Goal: Task Accomplishment & Management: Manage account settings

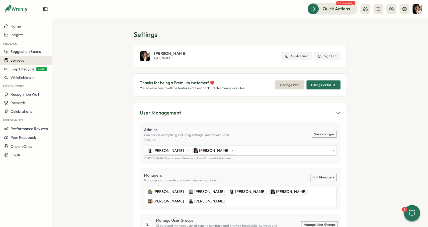
click at [28, 59] on div "Surveys" at bounding box center [26, 60] width 44 height 5
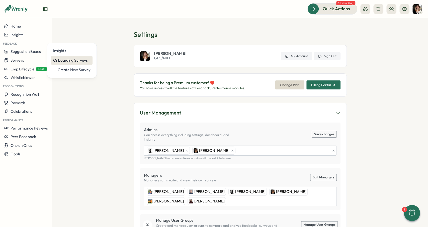
click at [74, 61] on div "Onboarding Surveys" at bounding box center [71, 61] width 37 height 6
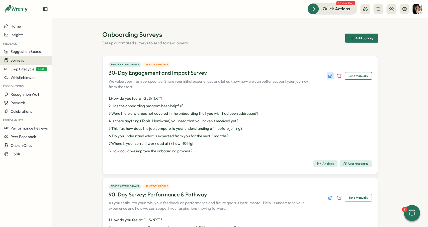
click at [330, 76] on icon "Edit survey" at bounding box center [329, 75] width 5 height 5
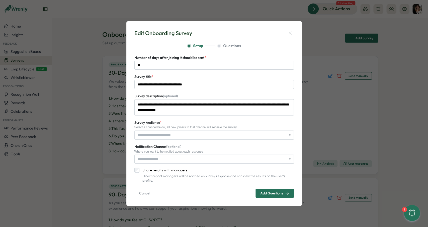
type input "**********"
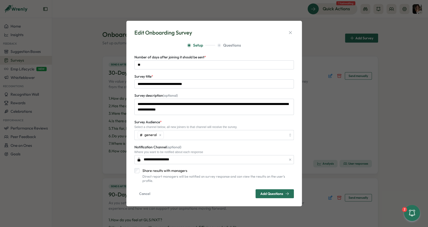
drag, startPoint x: 290, startPoint y: 34, endPoint x: 293, endPoint y: 48, distance: 14.0
click at [290, 34] on icon "button" at bounding box center [290, 32] width 5 height 5
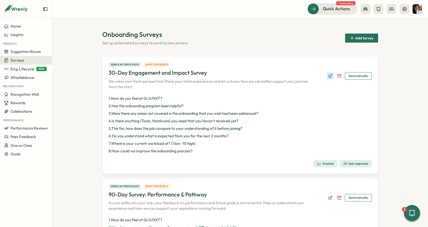
click at [331, 76] on icon "Edit survey" at bounding box center [329, 75] width 5 height 5
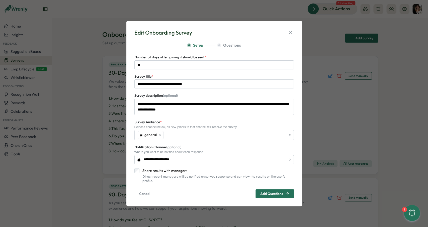
click at [147, 173] on label "Share results with managers" at bounding box center [216, 170] width 154 height 5
click at [261, 189] on span "Add Questions" at bounding box center [274, 193] width 29 height 9
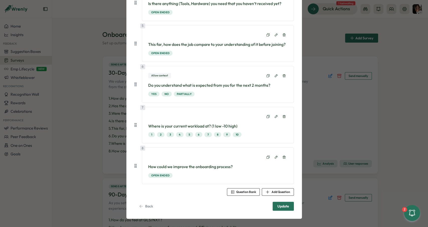
scroll to position [207, 0]
click at [285, 202] on span "Update" at bounding box center [283, 205] width 12 height 9
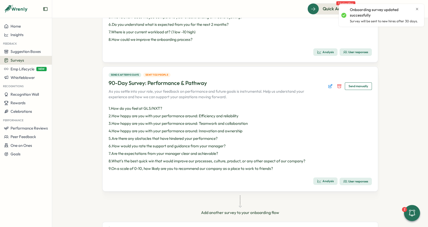
scroll to position [113, 0]
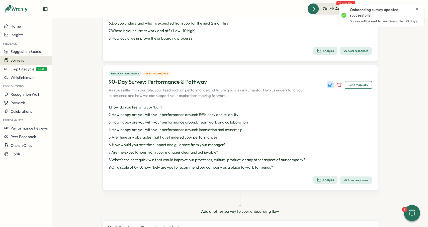
click at [330, 84] on icon "Edit survey" at bounding box center [330, 84] width 3 height 3
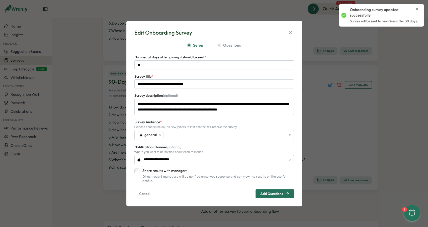
click at [156, 173] on label "Share results with managers" at bounding box center [216, 170] width 154 height 5
click at [265, 192] on span "Add Questions" at bounding box center [271, 194] width 23 height 4
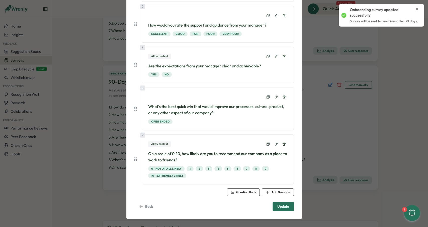
scroll to position [267, 0]
click at [281, 202] on span "Update" at bounding box center [283, 206] width 12 height 9
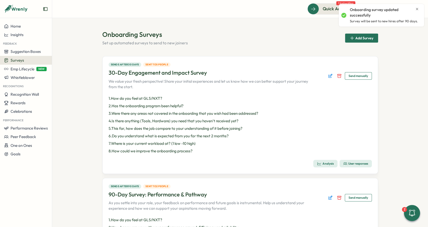
scroll to position [0, 0]
click at [344, 164] on circle "button" at bounding box center [344, 164] width 2 height 2
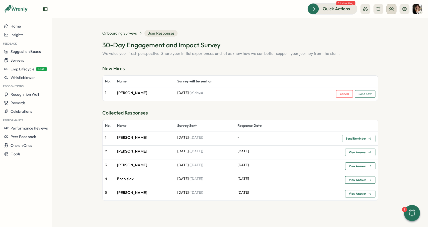
click at [388, 8] on button at bounding box center [391, 9] width 10 height 10
click at [390, 23] on div "Org Members" at bounding box center [391, 25] width 32 height 6
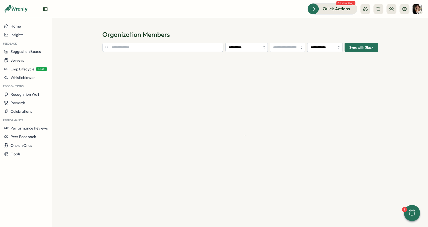
type input "**********"
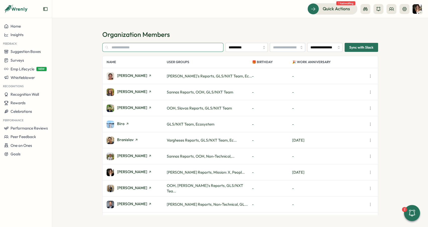
click at [173, 47] on input "text" at bounding box center [162, 47] width 121 height 9
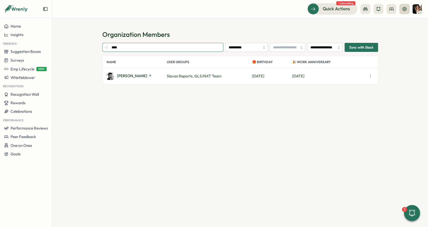
type input "****"
click at [404, 9] on icon at bounding box center [403, 9] width 5 height 5
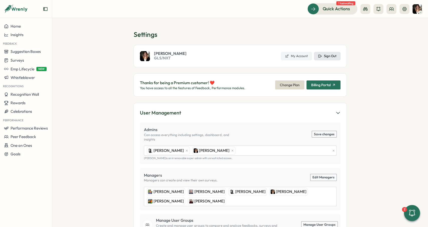
click at [326, 55] on span "Sign Out" at bounding box center [330, 56] width 13 height 5
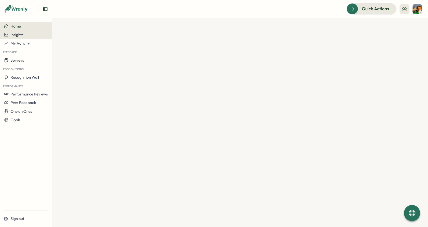
click at [29, 39] on button "Insights" at bounding box center [26, 35] width 52 height 9
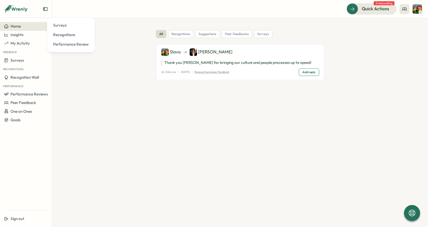
click at [152, 86] on div "all recognitions suggestions peer feedbacks surveys Slava Carla Thank you Carla…" at bounding box center [239, 62] width 275 height 65
click at [404, 8] on icon at bounding box center [403, 9] width 5 height 5
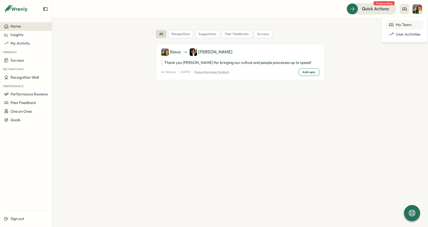
click at [396, 24] on div "My Team" at bounding box center [404, 25] width 32 height 6
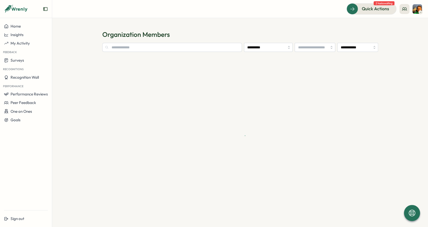
type input "**********"
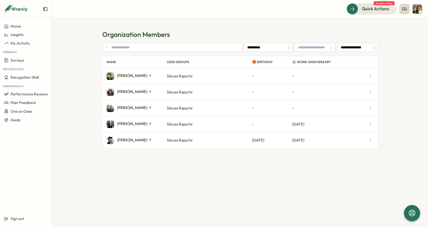
click at [402, 13] on button at bounding box center [404, 9] width 10 height 10
click at [403, 31] on div "User Activities" at bounding box center [404, 35] width 38 height 10
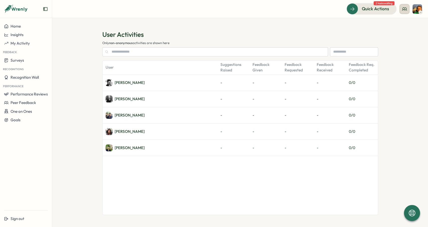
click at [403, 10] on icon at bounding box center [404, 9] width 5 height 3
click at [404, 21] on div "My Team" at bounding box center [404, 25] width 38 height 10
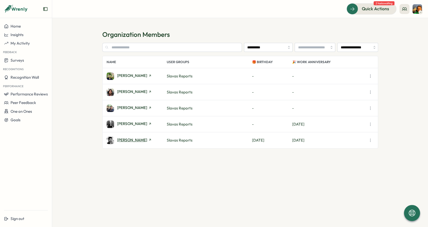
click at [132, 142] on span "[PERSON_NAME]" at bounding box center [132, 140] width 30 height 4
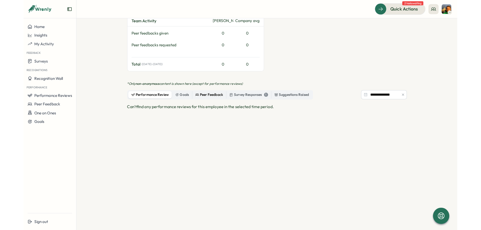
scroll to position [178, 0]
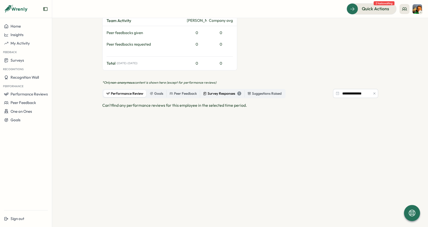
click at [223, 95] on div "Survey Responses 1" at bounding box center [222, 94] width 38 height 6
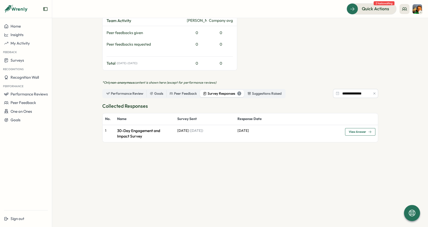
click at [354, 133] on span "View Answer" at bounding box center [359, 131] width 23 height 7
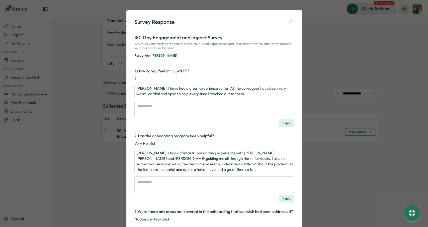
type textarea "*"
click at [288, 23] on icon "button" at bounding box center [290, 21] width 5 height 5
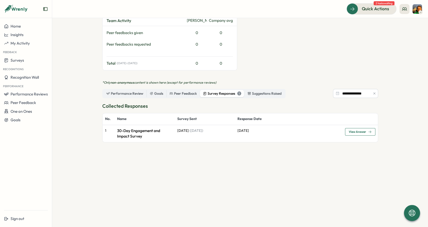
click at [414, 11] on img at bounding box center [417, 9] width 10 height 10
click at [403, 9] on icon at bounding box center [403, 9] width 5 height 5
click at [28, 216] on button "Sign out" at bounding box center [26, 218] width 52 height 9
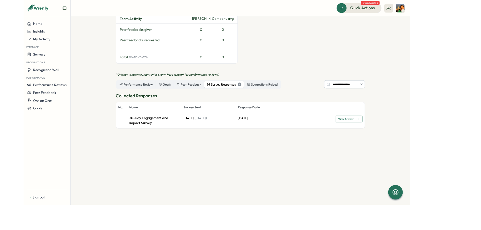
scroll to position [176, 0]
